Goal: Use online tool/utility: Utilize a website feature to perform a specific function

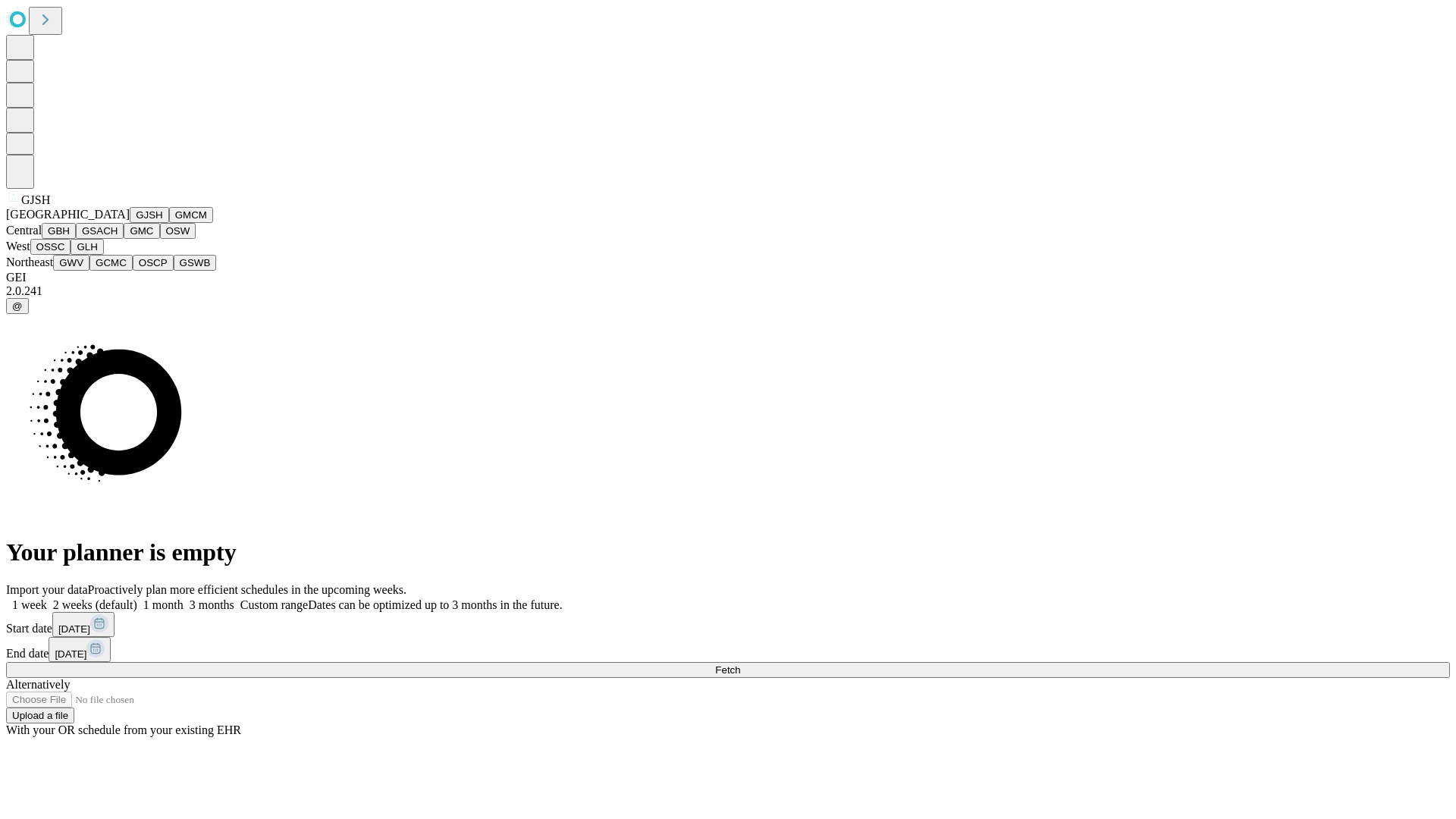
click at [130, 223] on button "GJSH" at bounding box center [149, 214] width 39 height 16
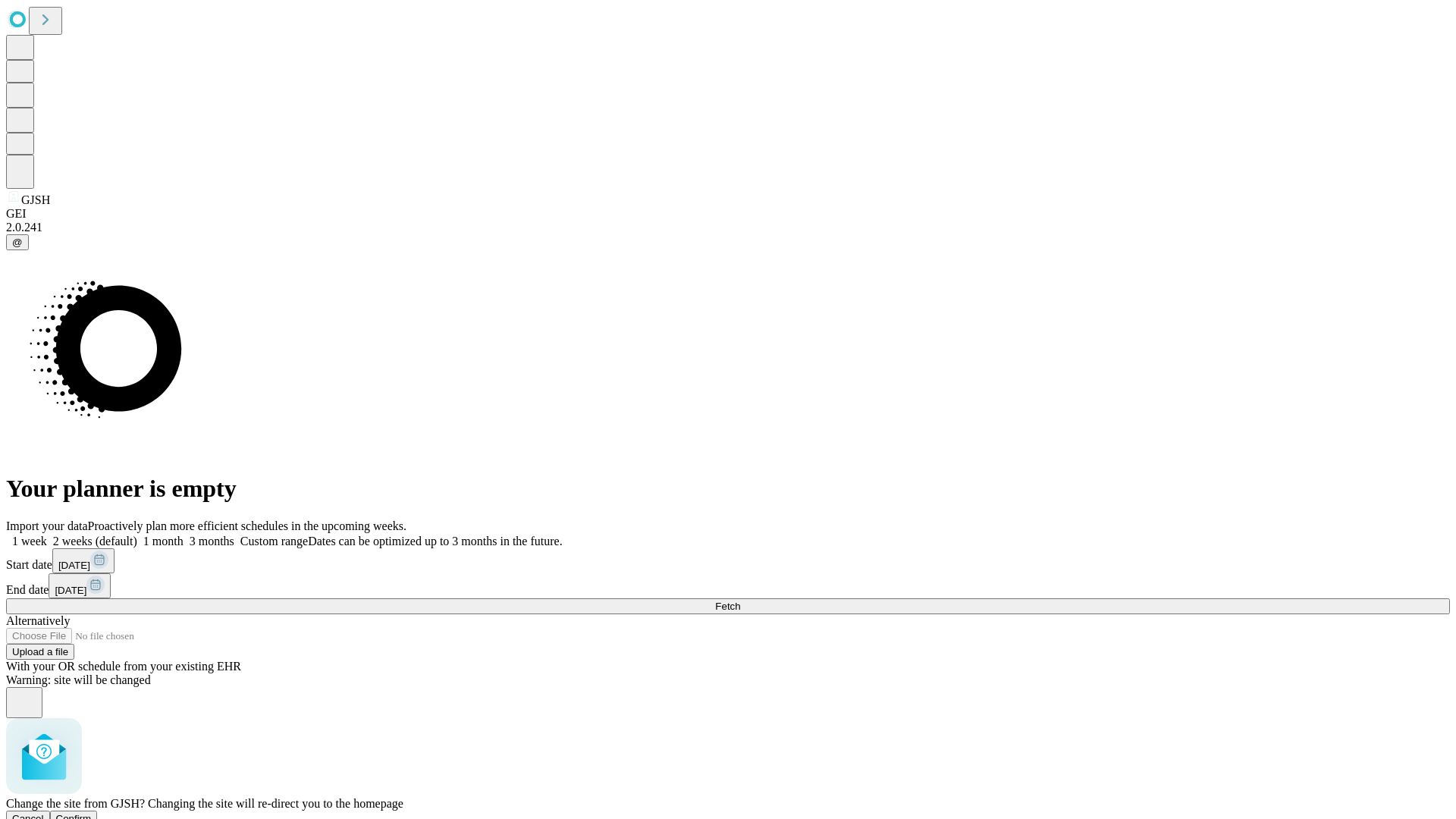
click at [91, 813] on span "Confirm" at bounding box center [74, 818] width 35 height 12
click at [184, 535] on label "1 month" at bounding box center [161, 541] width 46 height 13
click at [740, 601] on span "Fetch" at bounding box center [728, 606] width 25 height 12
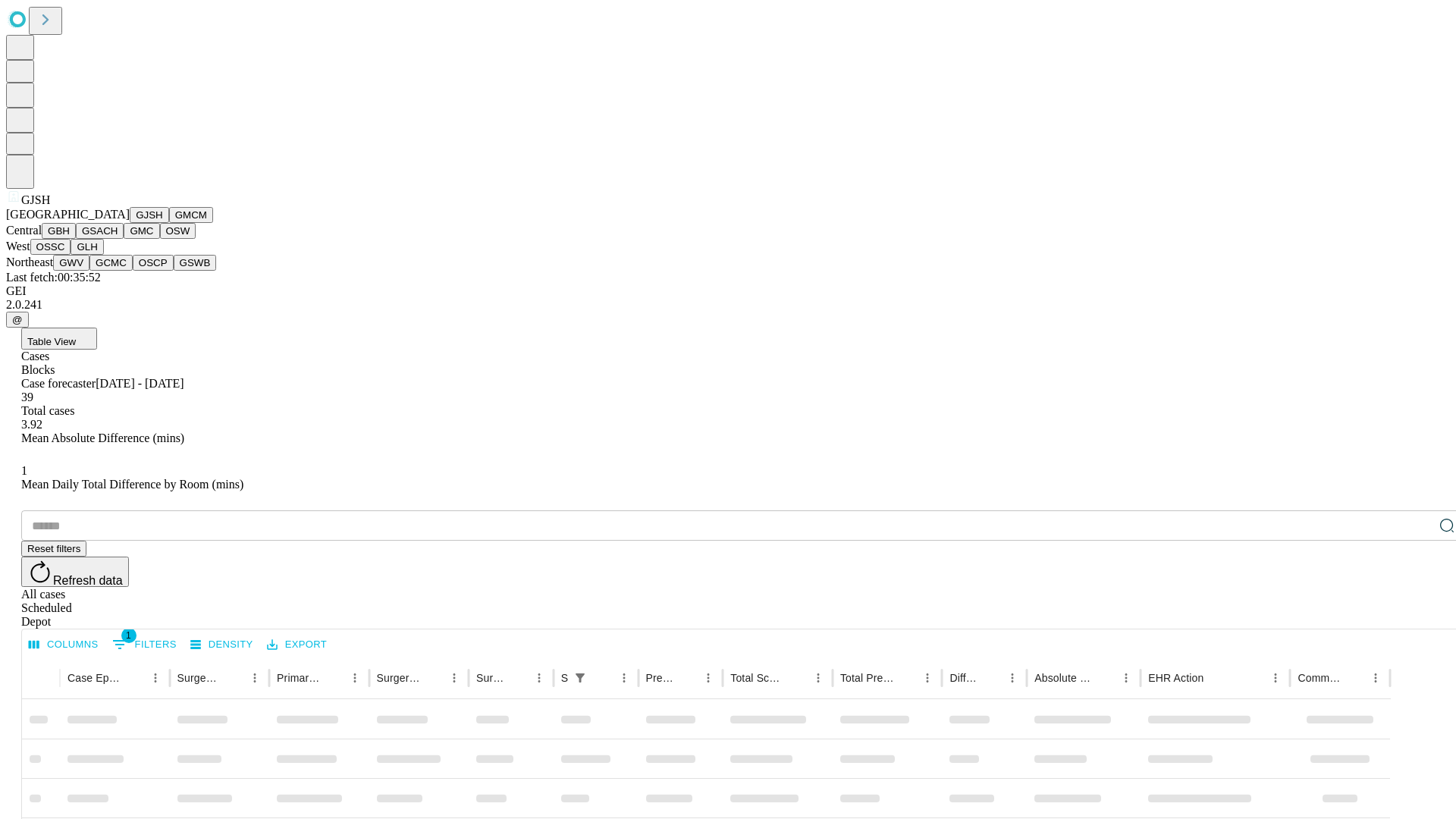
click at [169, 223] on button "GMCM" at bounding box center [191, 214] width 44 height 16
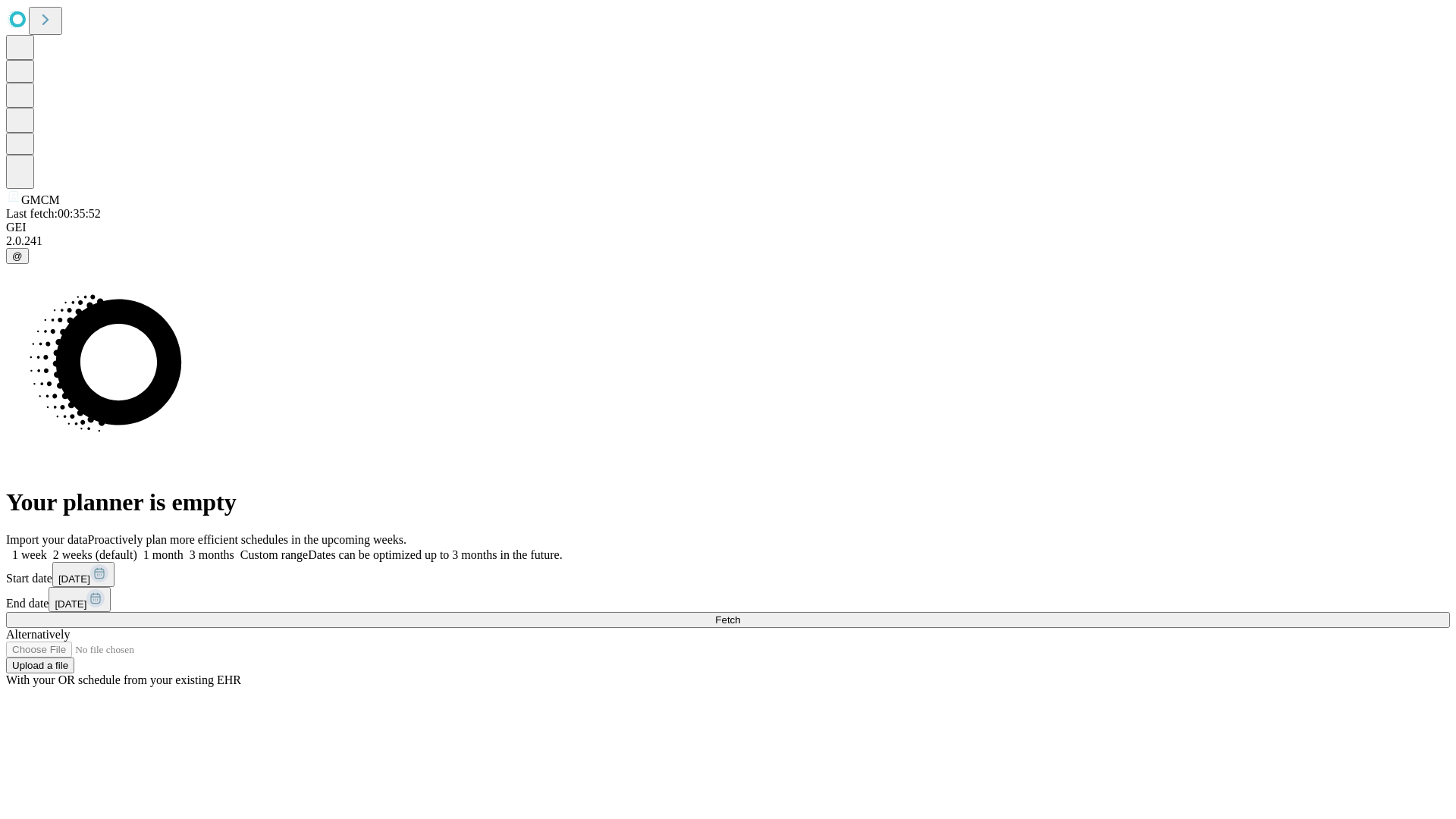
click at [184, 549] on label "1 month" at bounding box center [161, 555] width 46 height 13
click at [740, 614] on span "Fetch" at bounding box center [728, 619] width 25 height 12
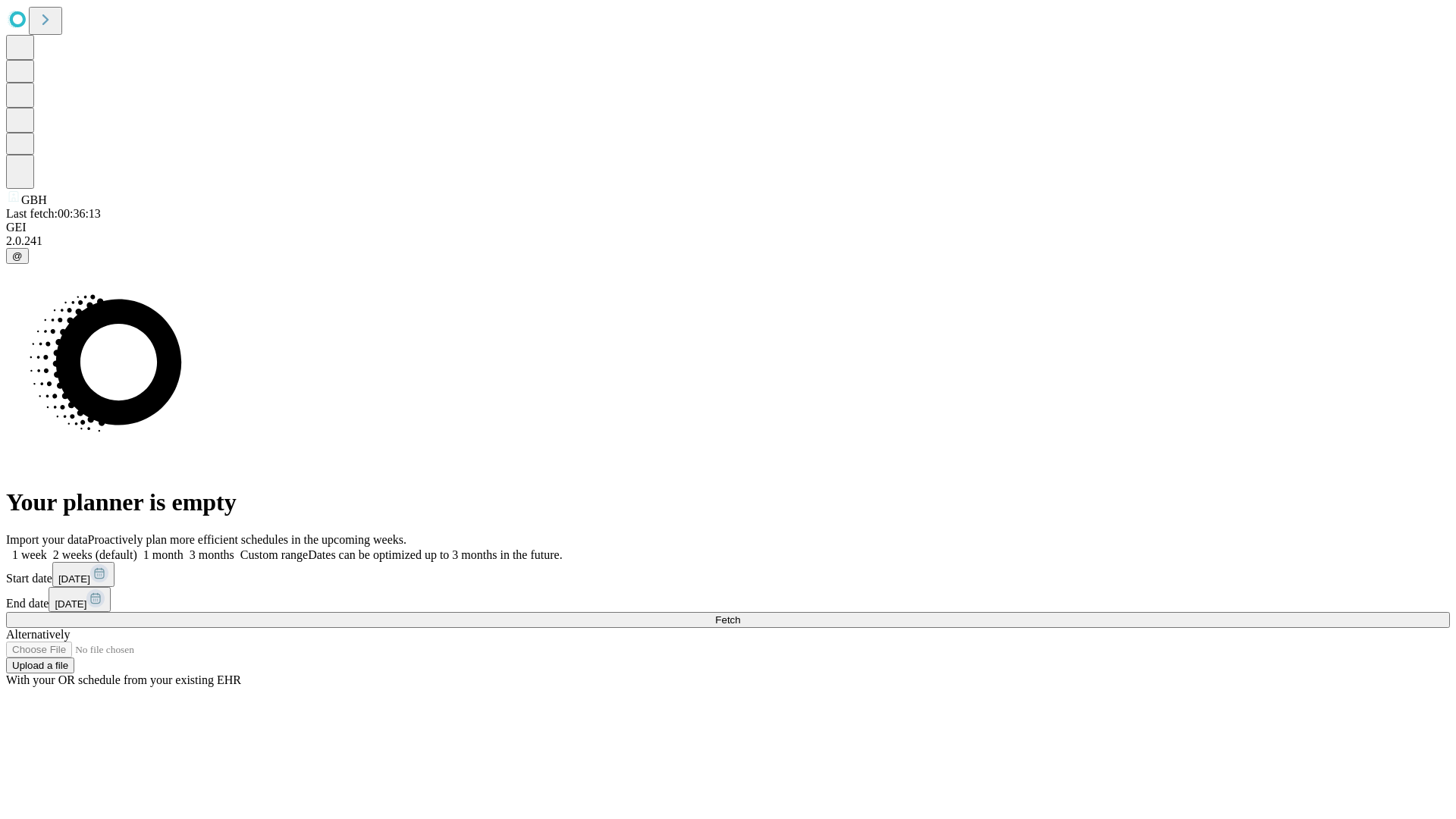
click at [740, 614] on span "Fetch" at bounding box center [728, 619] width 25 height 12
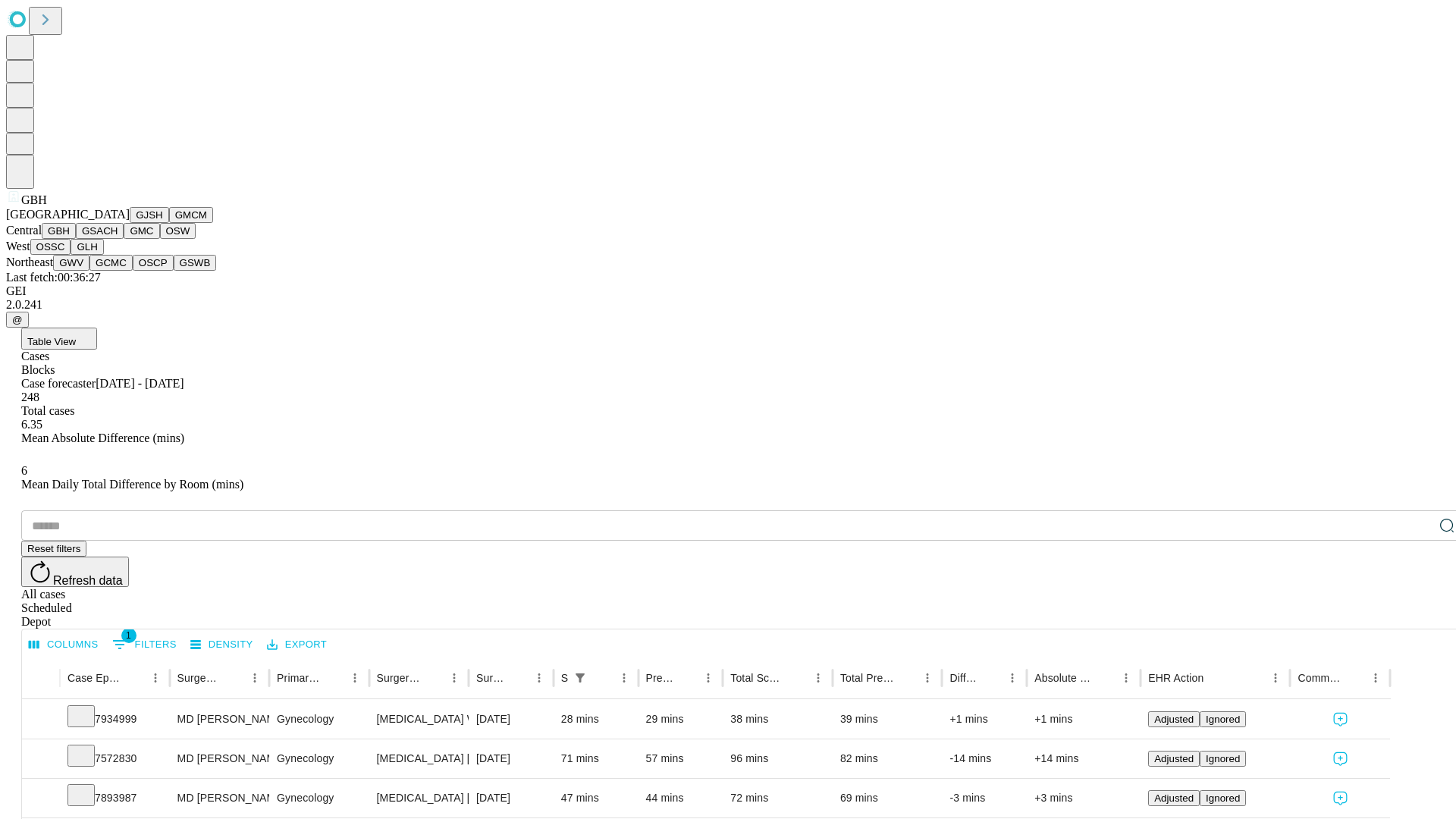
click at [118, 239] on button "GSACH" at bounding box center [100, 230] width 48 height 16
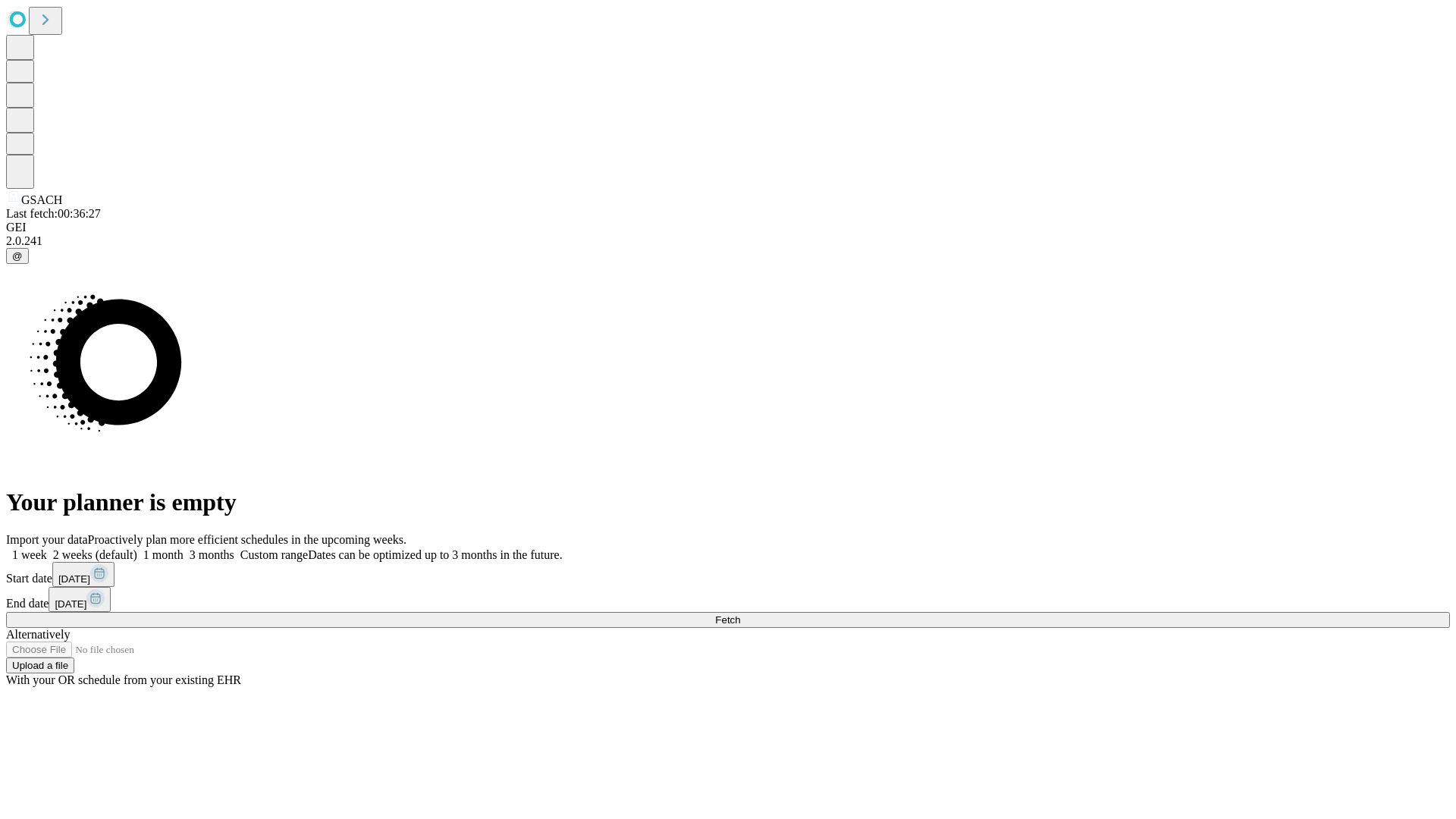
click at [184, 549] on label "1 month" at bounding box center [161, 555] width 46 height 13
click at [740, 614] on span "Fetch" at bounding box center [728, 619] width 25 height 12
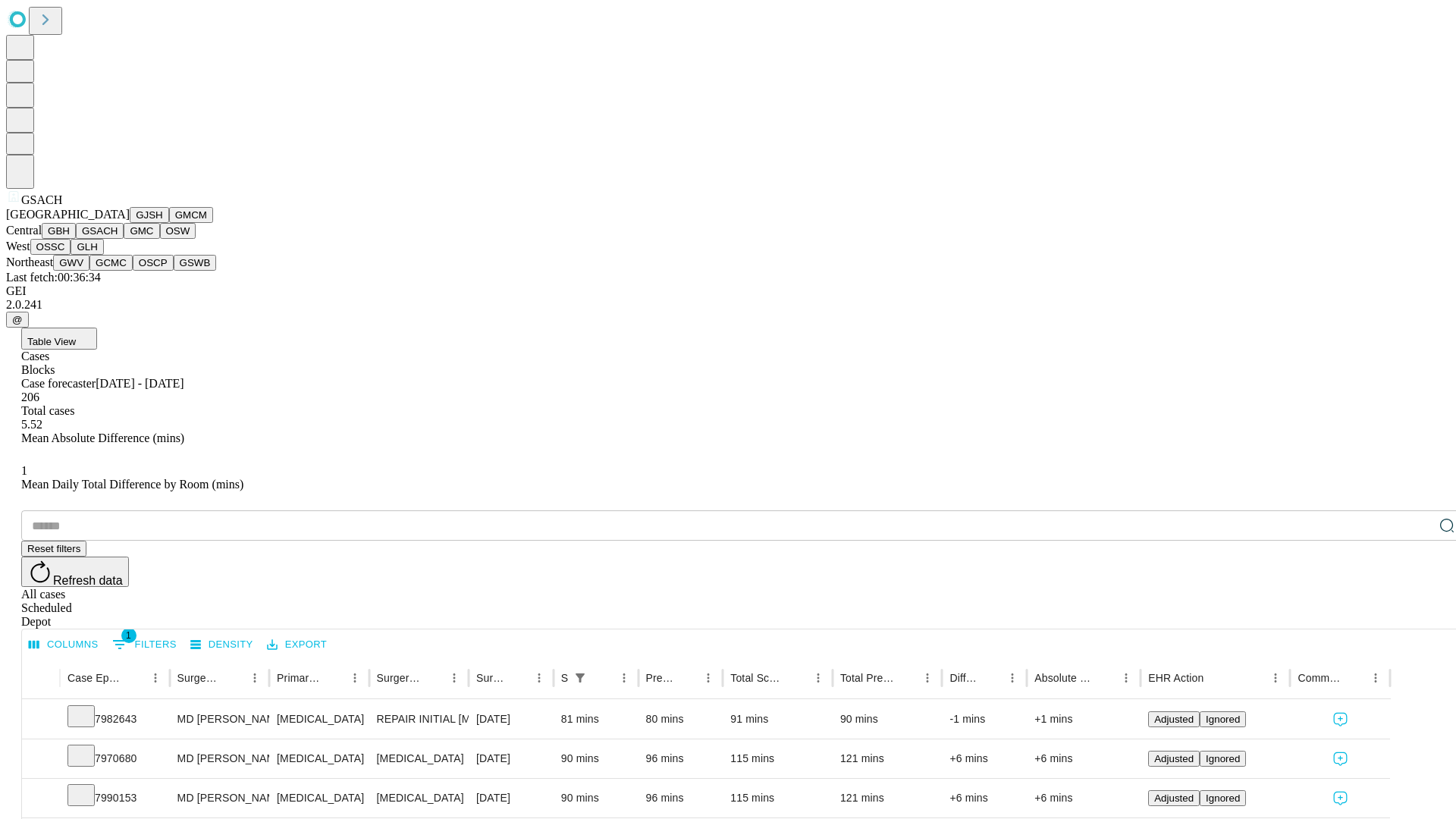
click at [124, 239] on button "GMC" at bounding box center [141, 230] width 35 height 16
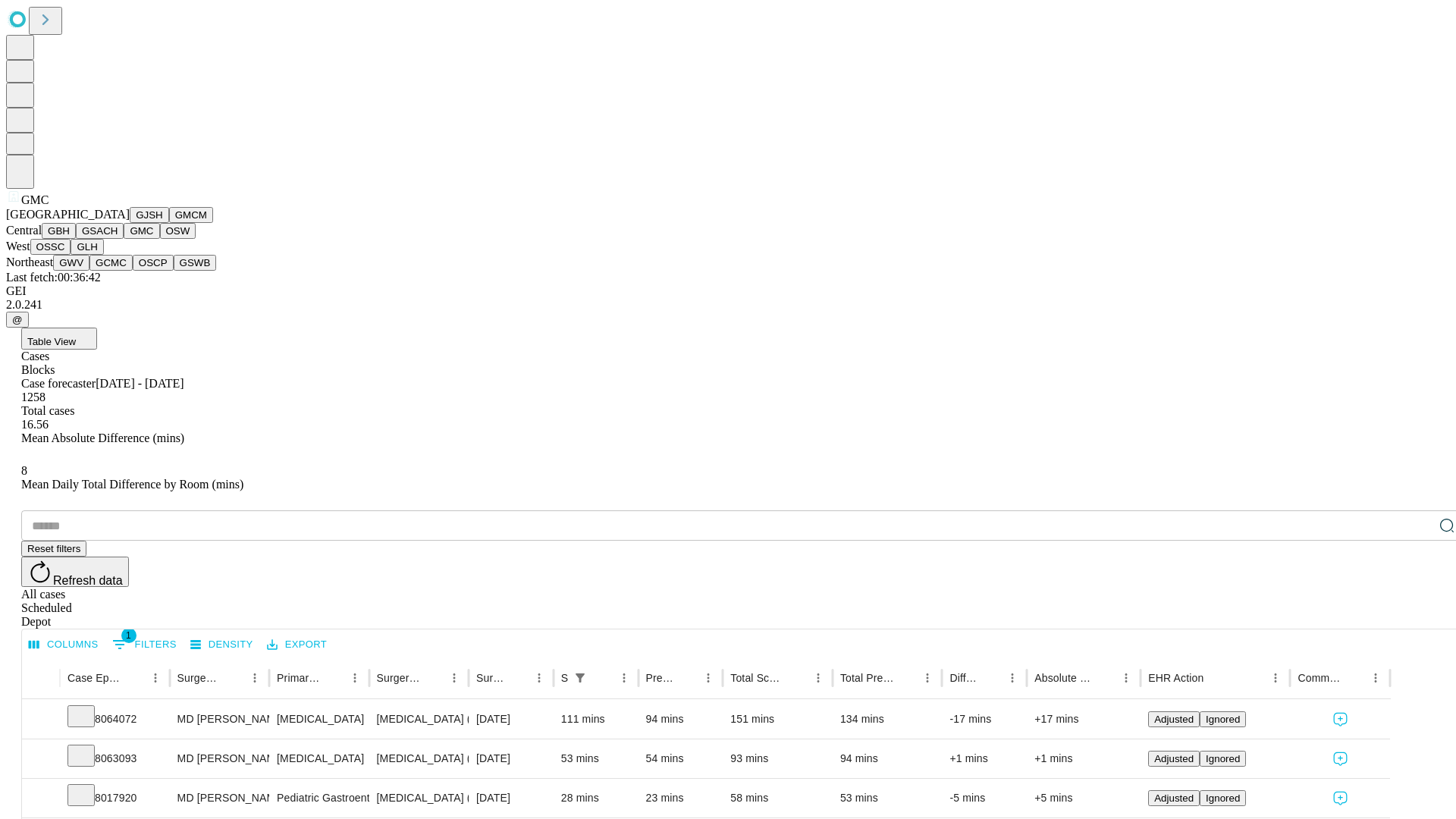
click at [160, 239] on button "OSW" at bounding box center [177, 230] width 36 height 16
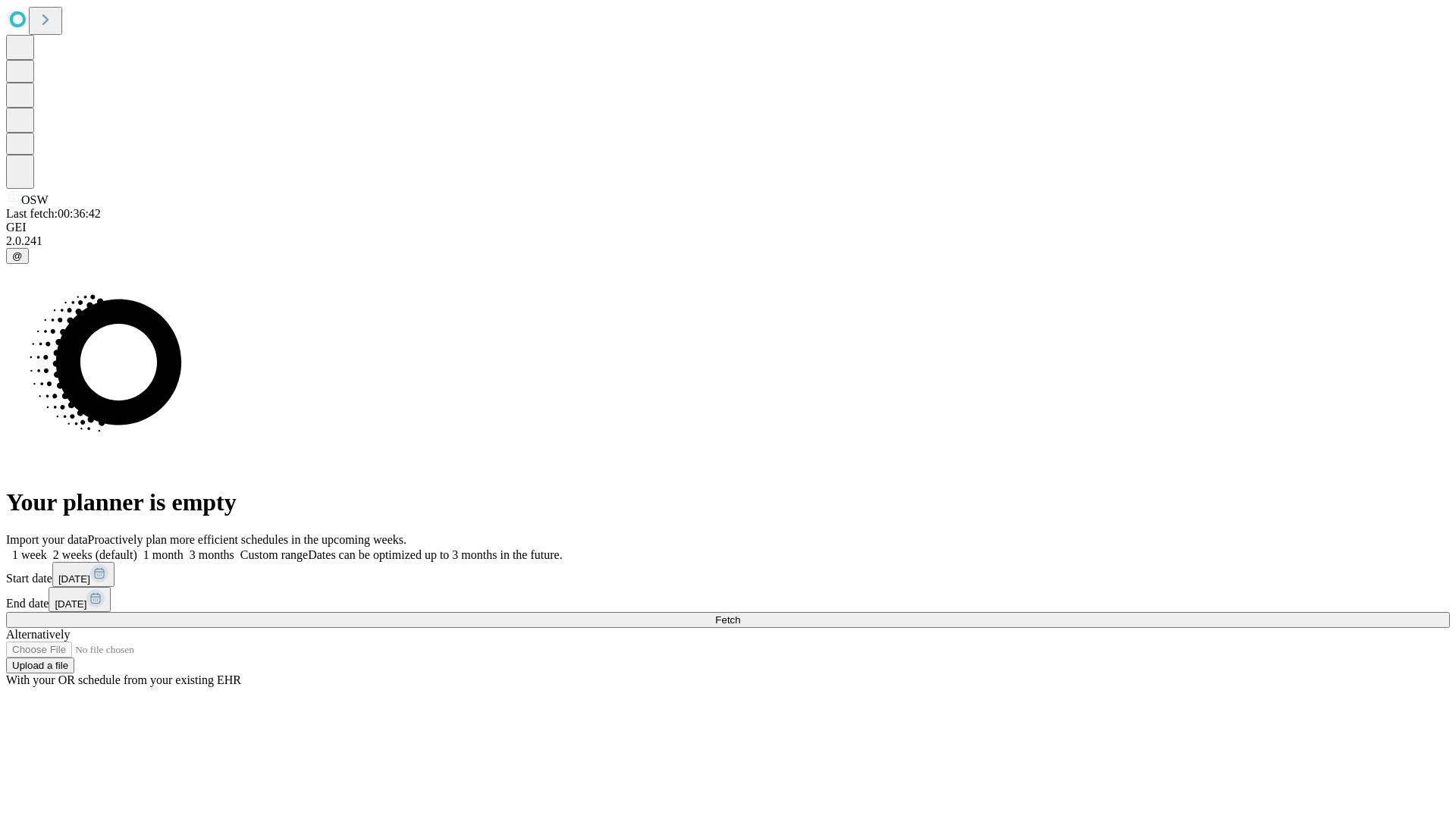
click at [184, 549] on label "1 month" at bounding box center [161, 555] width 46 height 13
click at [740, 614] on span "Fetch" at bounding box center [728, 619] width 25 height 12
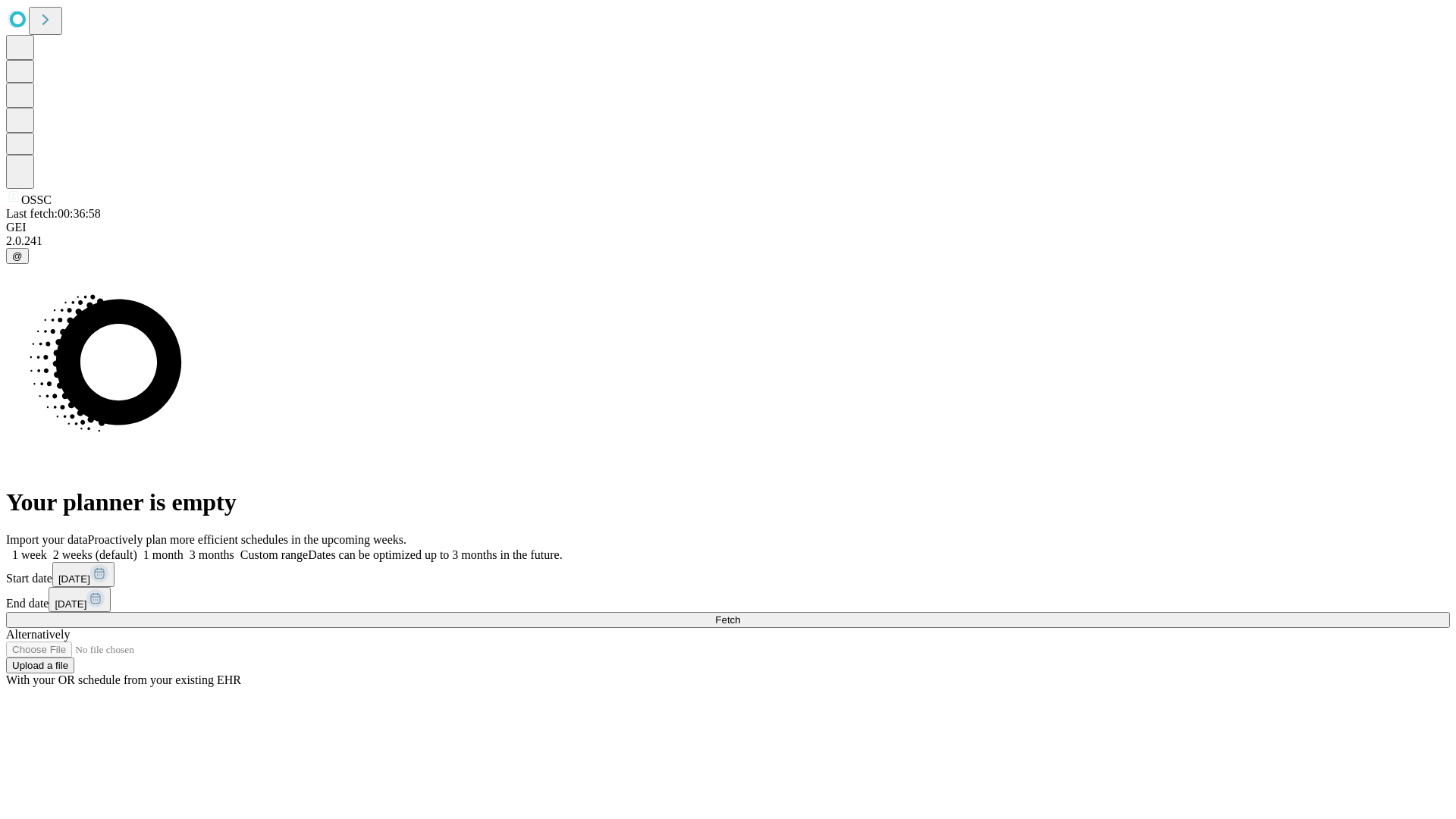
click at [184, 549] on label "1 month" at bounding box center [161, 555] width 46 height 13
click at [740, 614] on span "Fetch" at bounding box center [728, 619] width 25 height 12
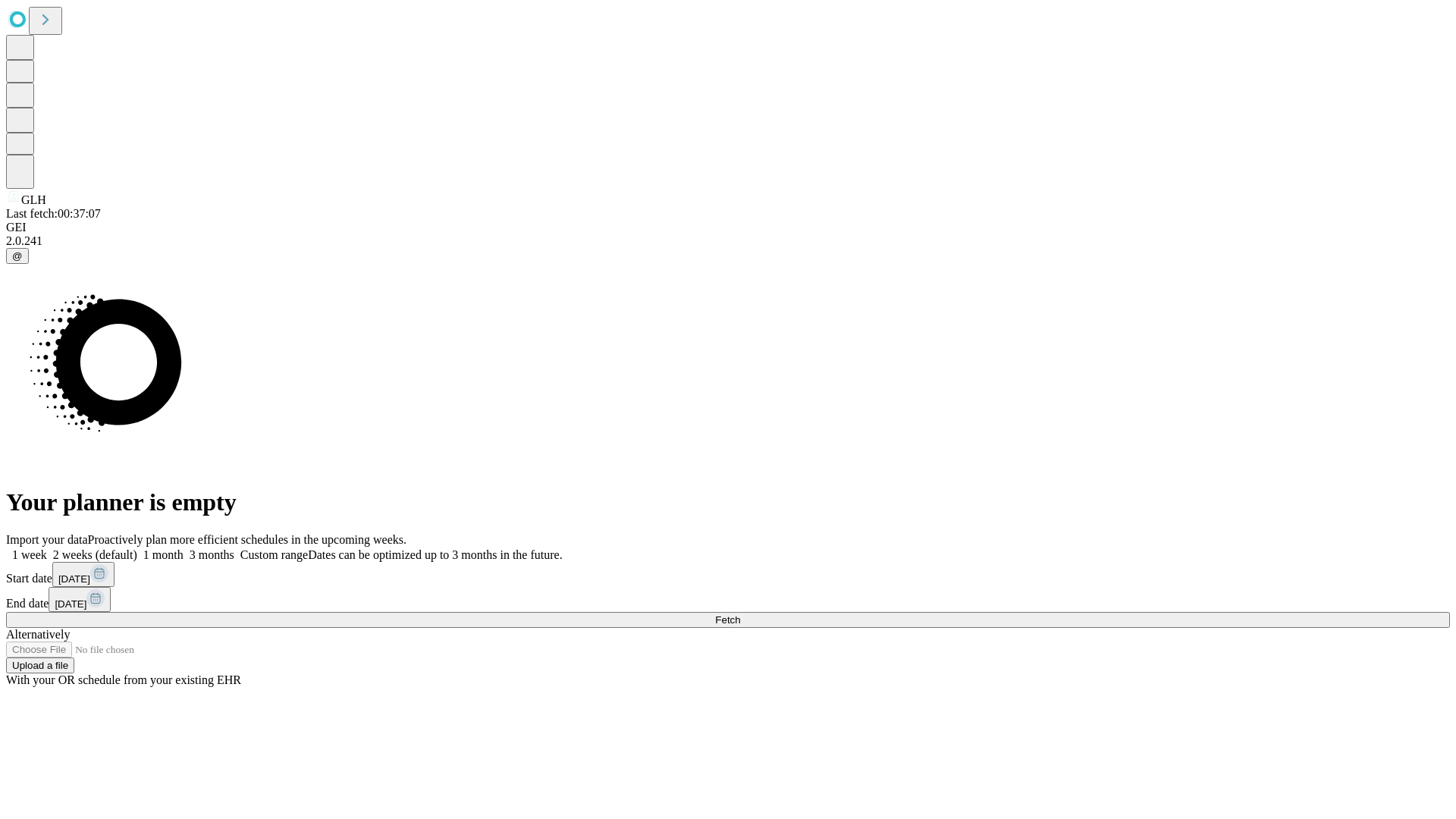
click at [184, 549] on label "1 month" at bounding box center [161, 555] width 46 height 13
click at [740, 614] on span "Fetch" at bounding box center [728, 619] width 25 height 12
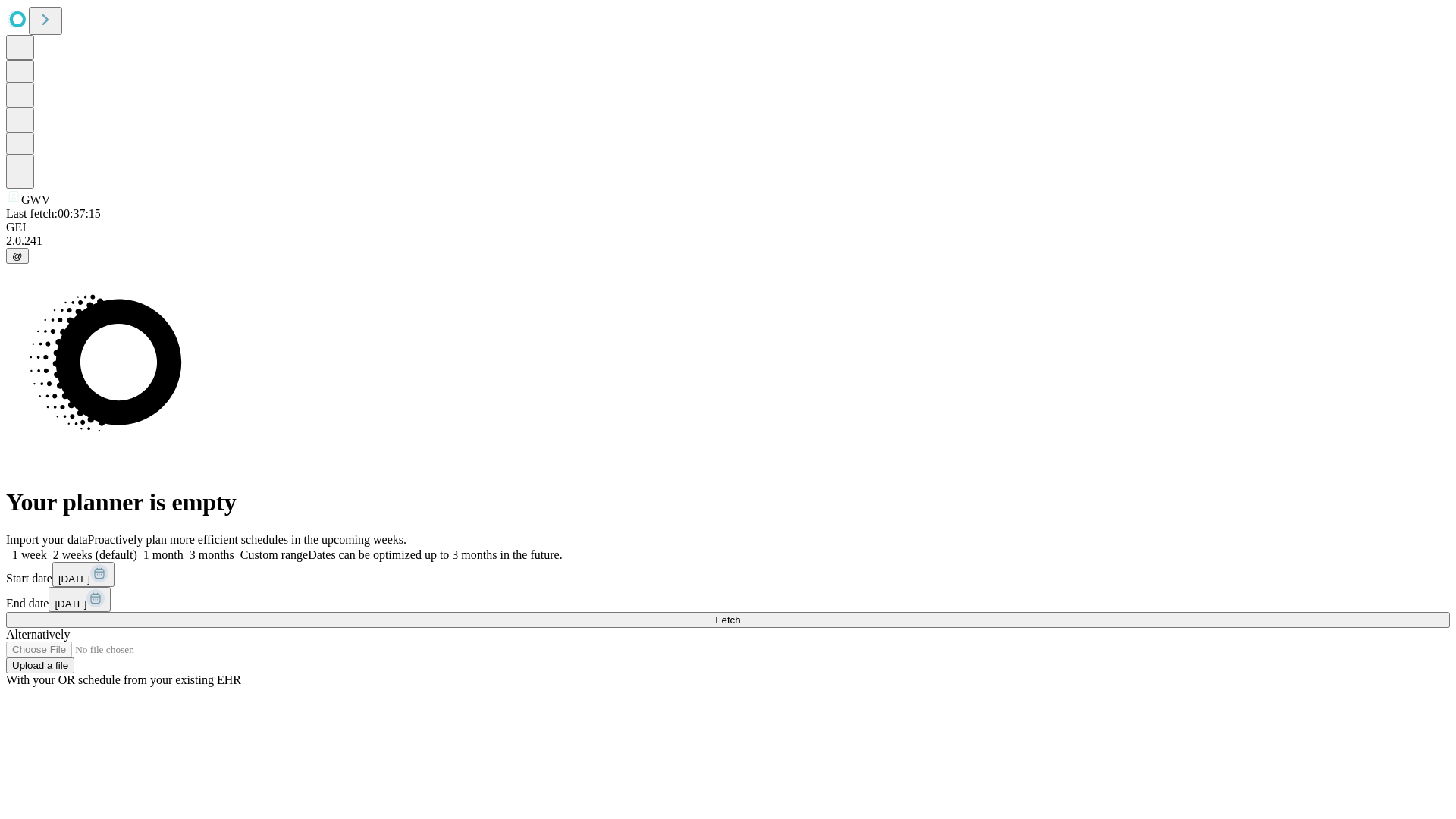
click at [740, 614] on span "Fetch" at bounding box center [728, 619] width 25 height 12
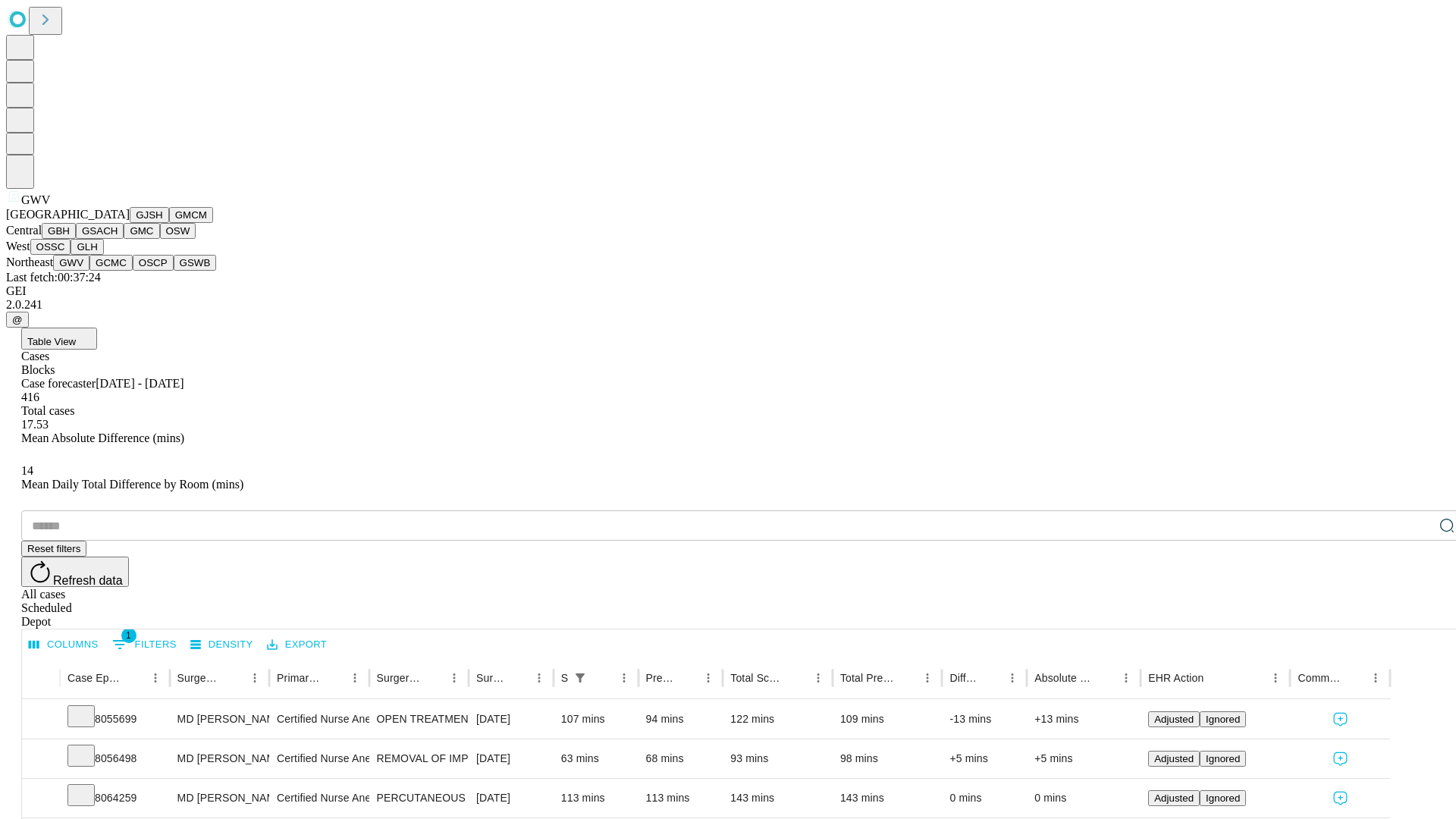
click at [118, 270] on button "GCMC" at bounding box center [111, 263] width 43 height 16
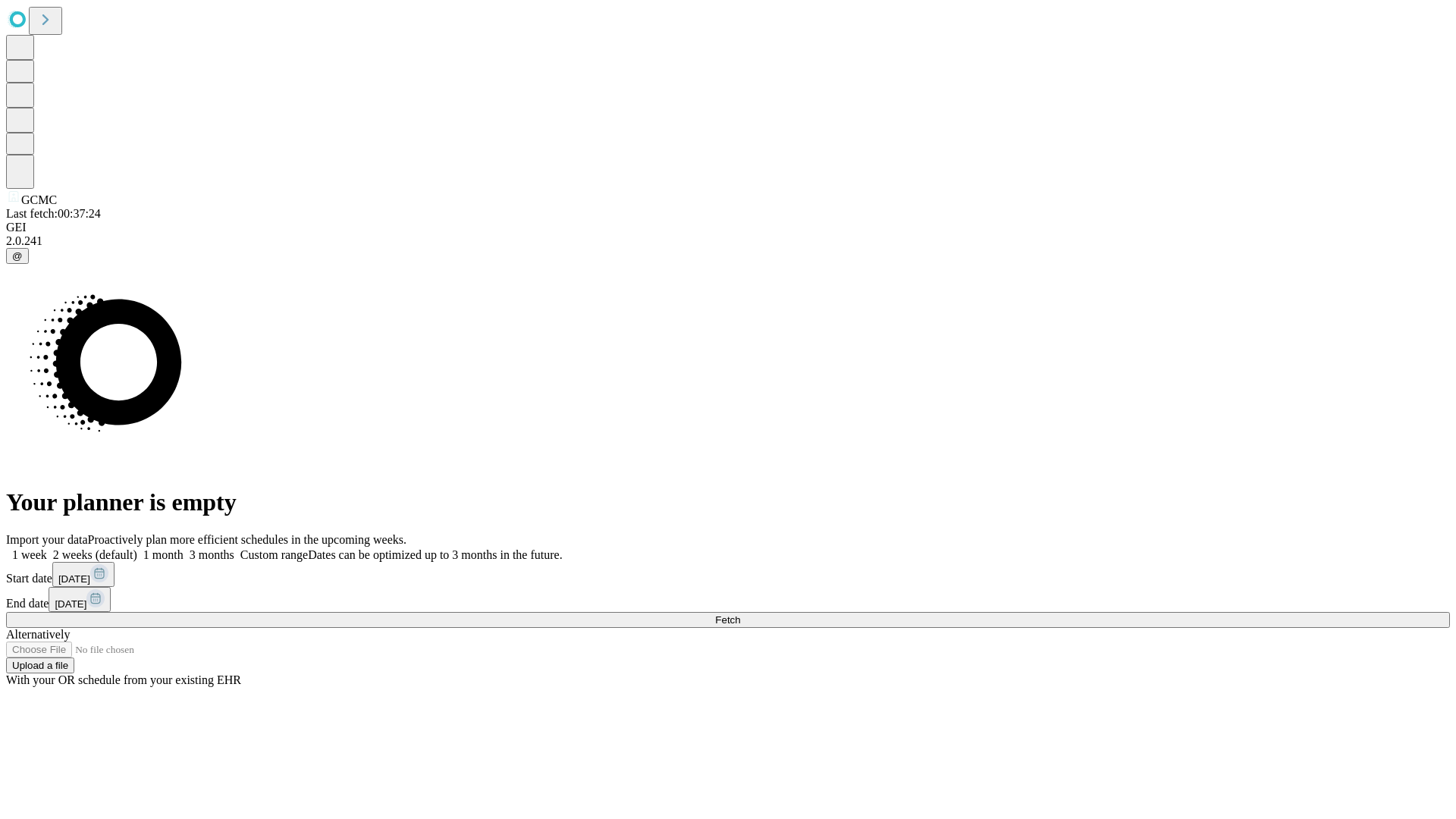
click at [184, 549] on label "1 month" at bounding box center [161, 555] width 46 height 13
click at [740, 614] on span "Fetch" at bounding box center [728, 619] width 25 height 12
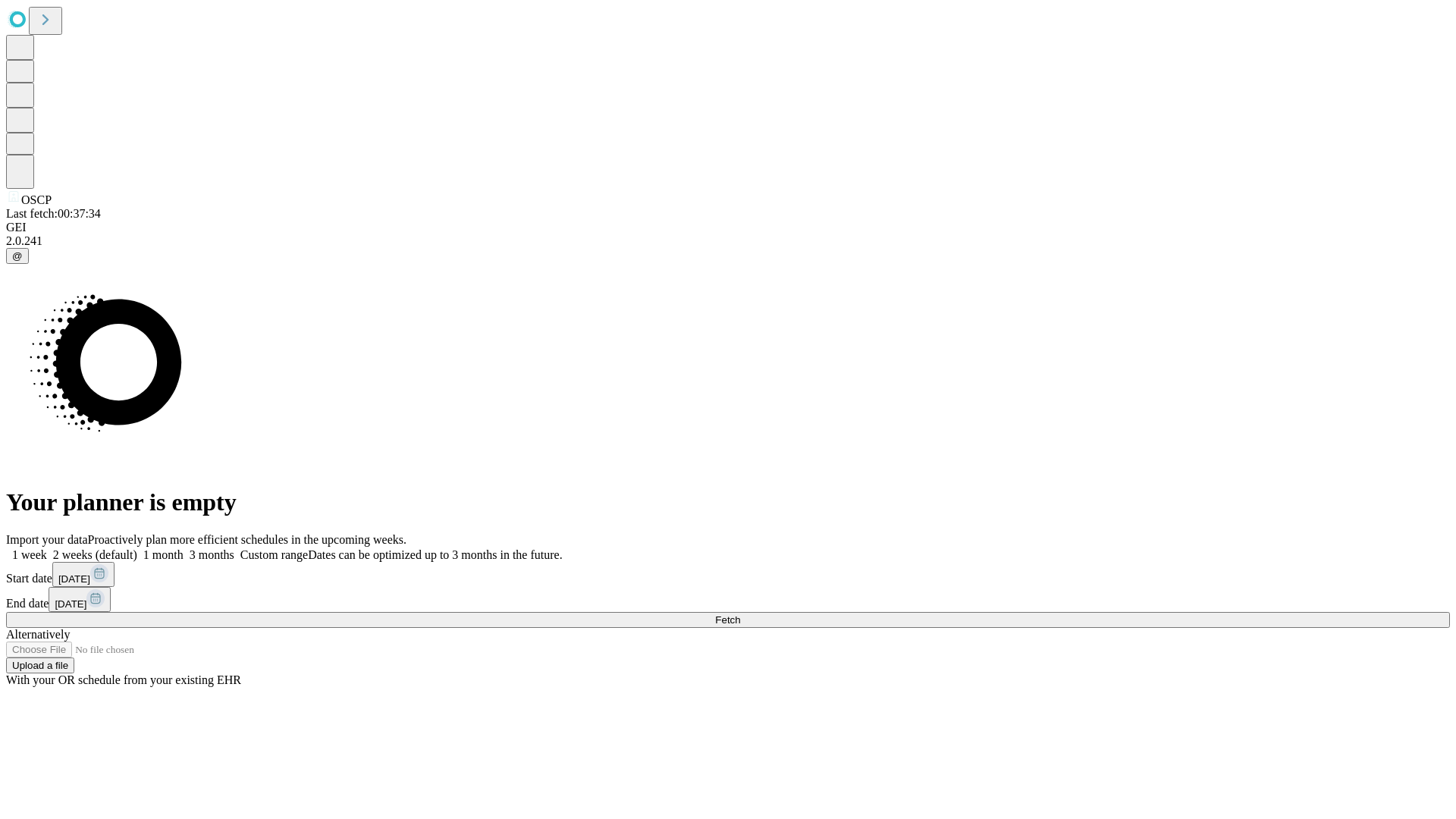
click at [184, 549] on label "1 month" at bounding box center [161, 555] width 46 height 13
click at [740, 614] on span "Fetch" at bounding box center [728, 619] width 25 height 12
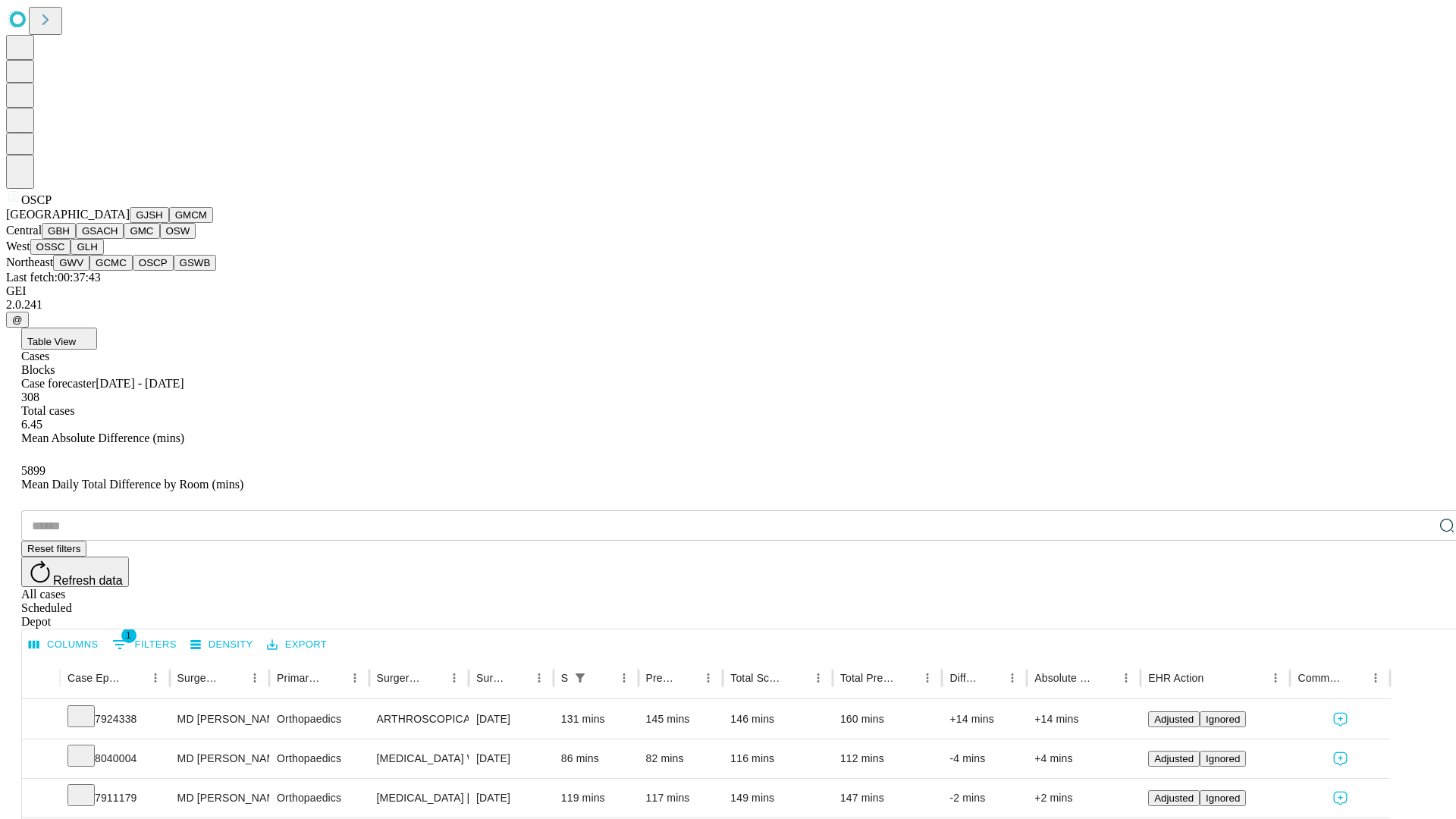
click at [174, 270] on button "GSWB" at bounding box center [195, 263] width 43 height 16
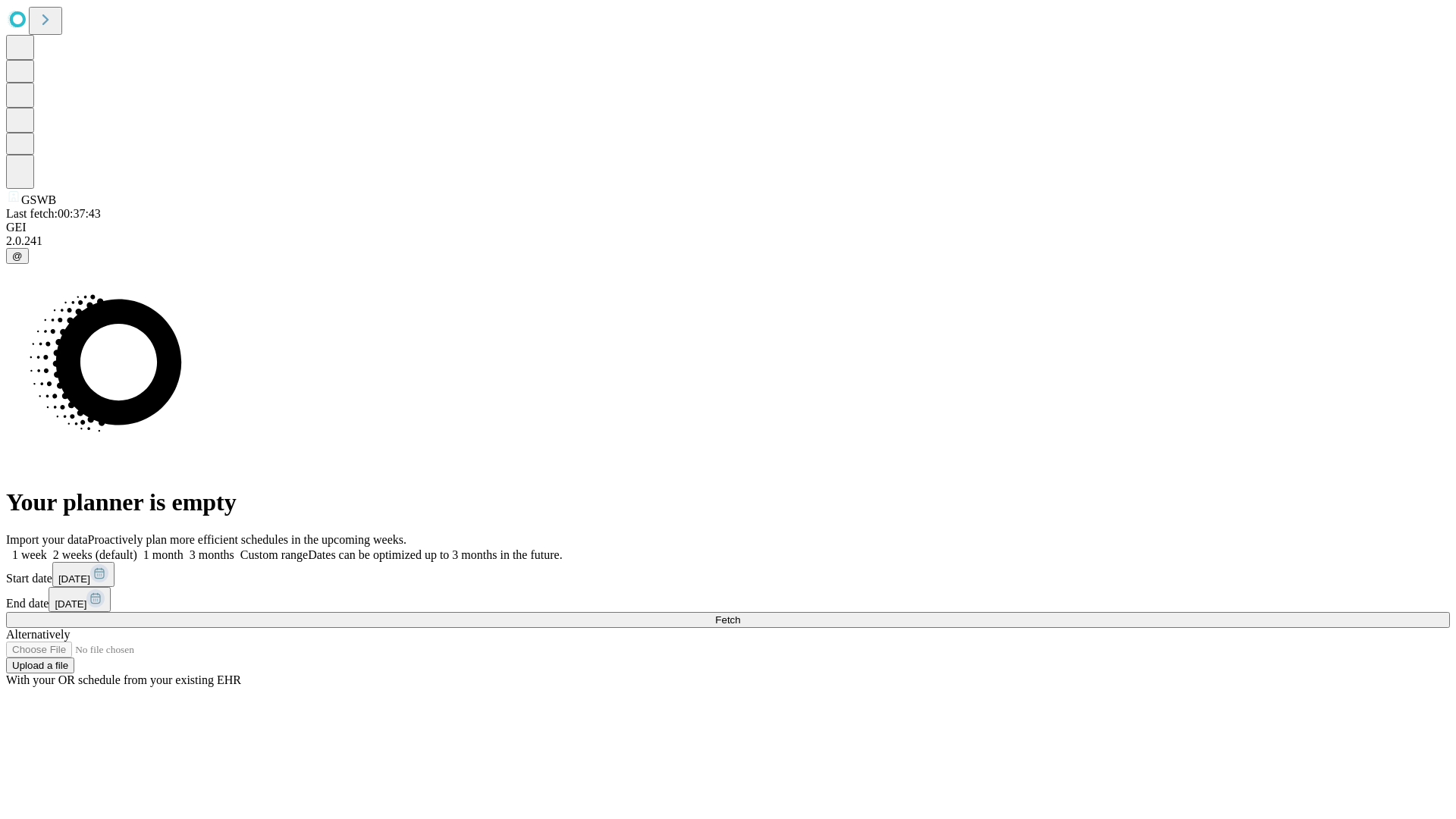
click at [184, 549] on label "1 month" at bounding box center [161, 555] width 46 height 13
click at [740, 614] on span "Fetch" at bounding box center [728, 619] width 25 height 12
